Goal: Navigation & Orientation: Find specific page/section

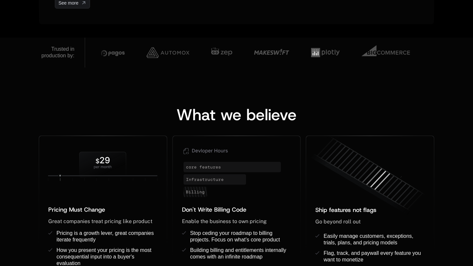
scroll to position [440, 0]
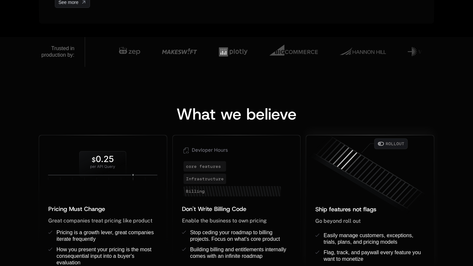
click at [380, 144] on g at bounding box center [390, 143] width 33 height 11
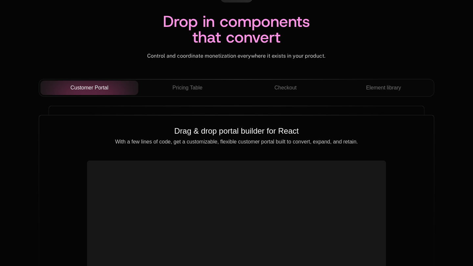
scroll to position [2304, 0]
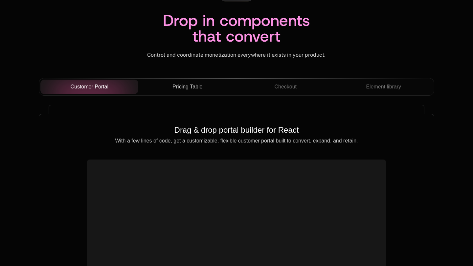
click at [180, 82] on button "Pricing Table" at bounding box center [187, 87] width 98 height 14
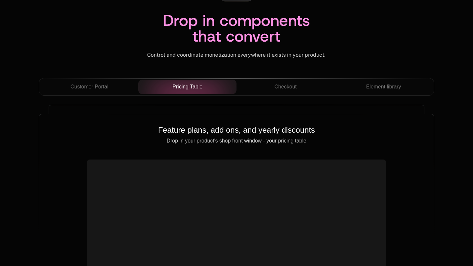
click at [290, 95] on div "Customer Portal Pricing Table Checkout Element library" at bounding box center [236, 87] width 395 height 18
click at [289, 90] on span "Checkout" at bounding box center [285, 87] width 22 height 8
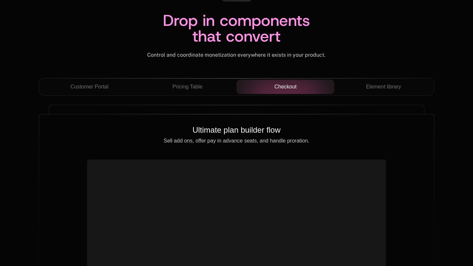
click at [371, 94] on div "Customer Portal Pricing Table Checkout Element library" at bounding box center [236, 87] width 395 height 18
click at [372, 94] on button "Element library" at bounding box center [383, 87] width 98 height 14
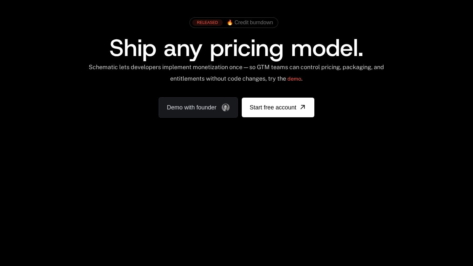
scroll to position [0, 0]
